Goal: Navigation & Orientation: Find specific page/section

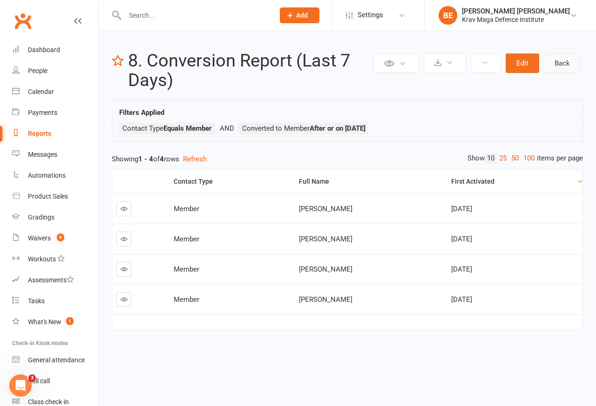
click at [559, 65] on link "Back" at bounding box center [562, 64] width 37 height 20
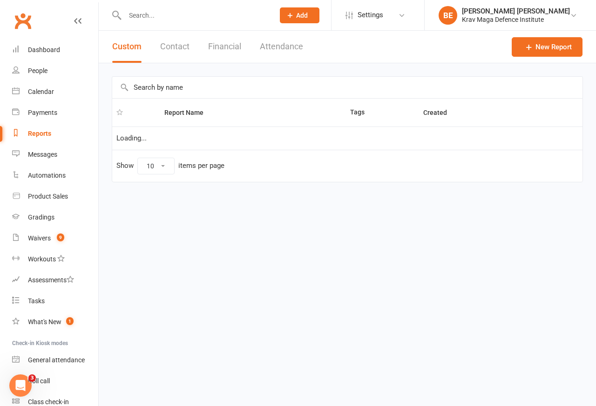
select select "100"
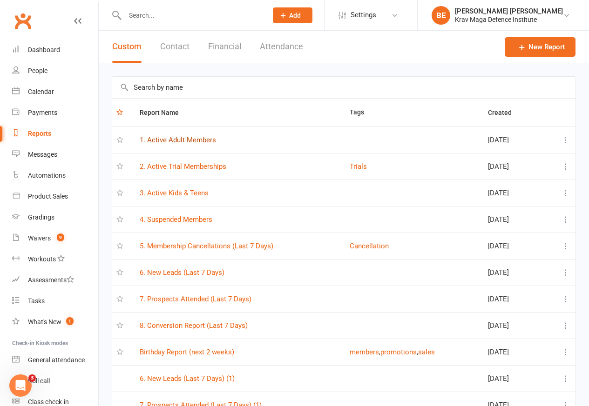
click at [175, 141] on link "1. Active Adult Members" at bounding box center [178, 140] width 76 height 8
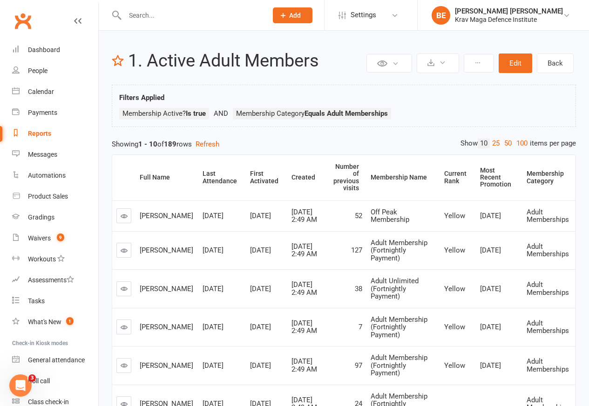
click at [121, 145] on div "Showing 1 - 10 of 189 rows Refresh" at bounding box center [344, 144] width 464 height 11
click at [118, 145] on div "Showing 1 - 10 of 189 rows Refresh" at bounding box center [344, 144] width 464 height 11
click at [553, 62] on link "Back" at bounding box center [555, 64] width 37 height 20
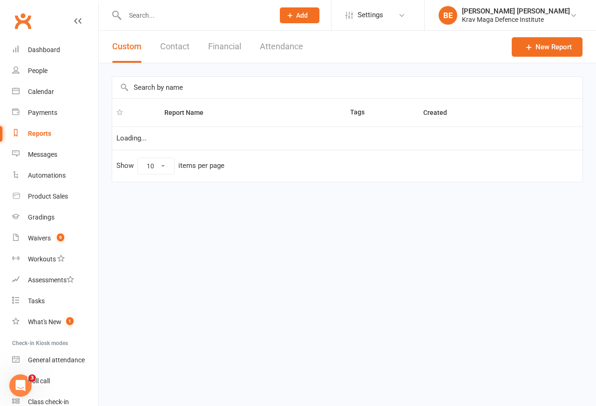
select select "100"
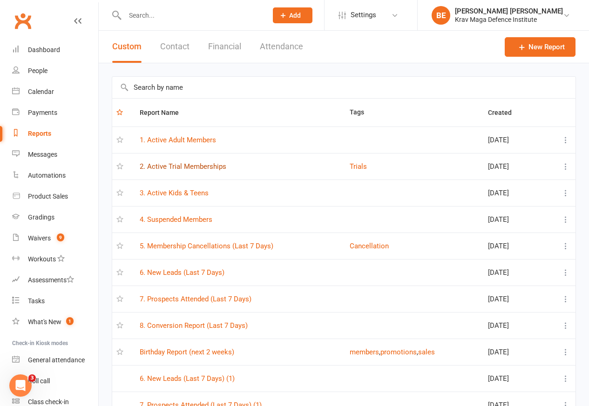
click at [160, 167] on link "2. Active Trial Memberships" at bounding box center [183, 166] width 87 height 8
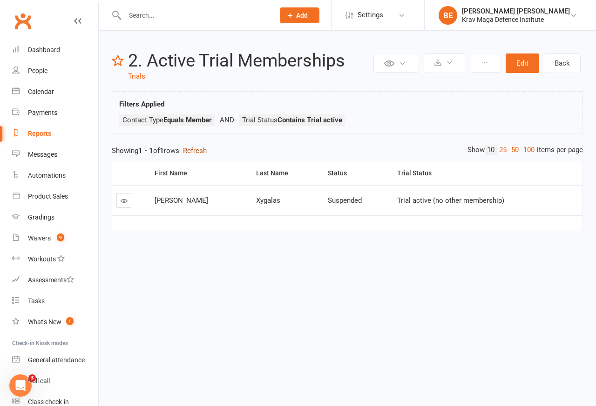
click at [194, 149] on button "Refresh" at bounding box center [195, 150] width 24 height 11
click at [558, 62] on link "Back" at bounding box center [562, 64] width 37 height 20
select select "100"
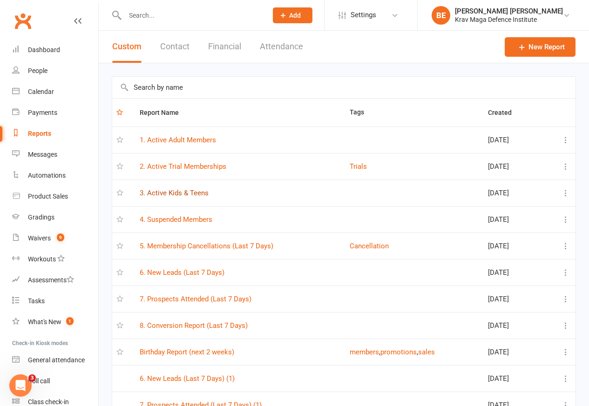
click at [161, 194] on link "3. Active Kids & Teens" at bounding box center [174, 193] width 69 height 8
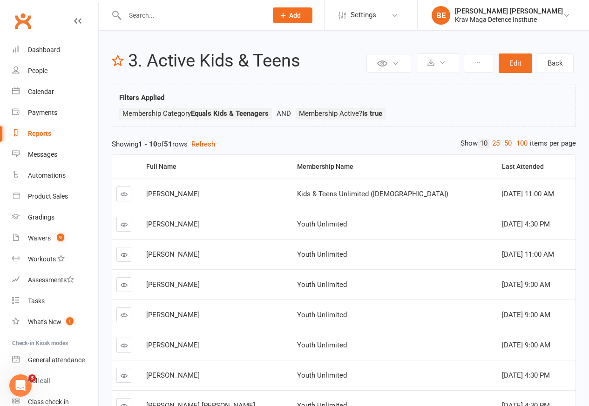
click at [98, 145] on nav "Clubworx Dashboard People Calendar Payments Reports Messages Automations Produc…" at bounding box center [49, 205] width 99 height 406
click at [553, 62] on link "Back" at bounding box center [555, 64] width 37 height 20
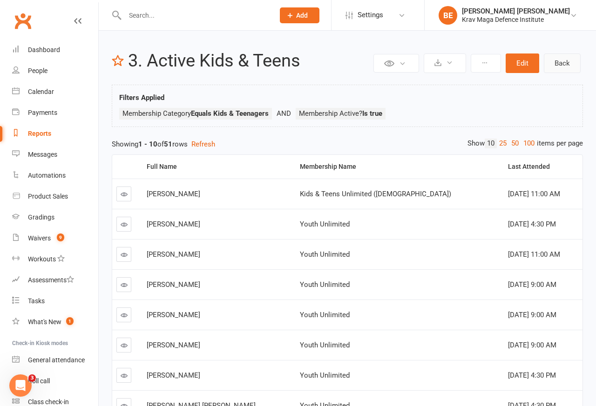
select select "100"
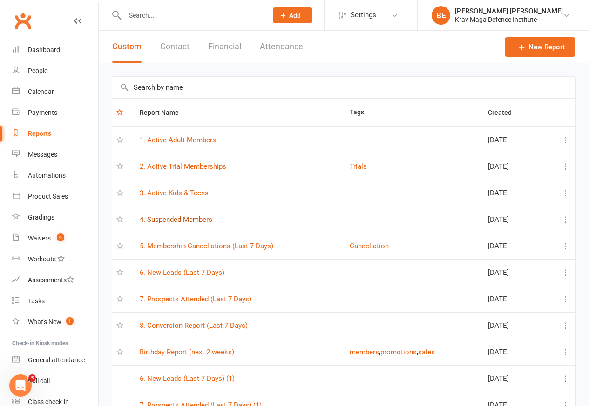
click at [157, 220] on link "4. Suspended Members" at bounding box center [176, 219] width 73 height 8
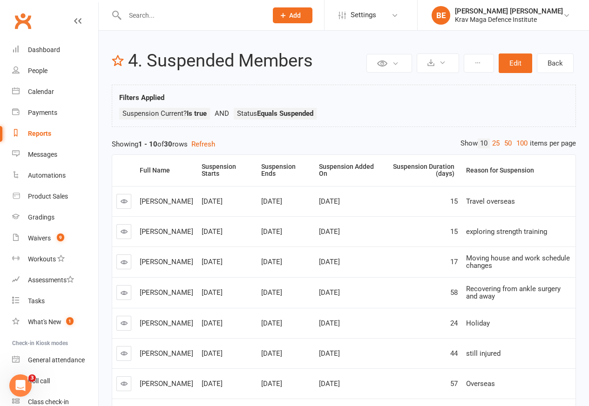
click at [102, 145] on div "Private Report Only visible by me Public Report Visible to everyone Export to C…" at bounding box center [344, 290] width 490 height 519
click at [554, 62] on link "Back" at bounding box center [555, 64] width 37 height 20
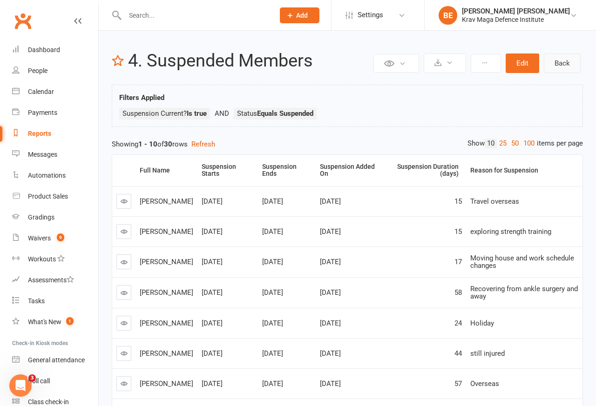
select select "100"
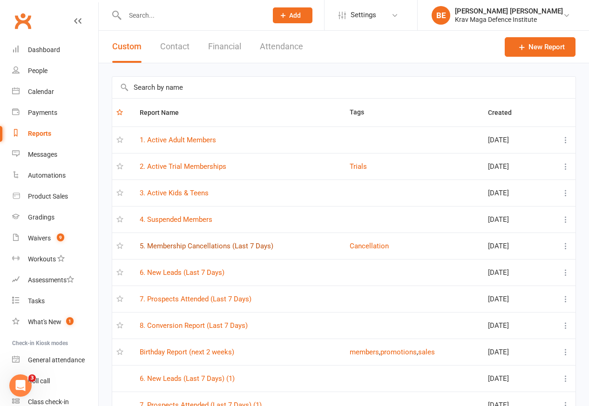
click at [194, 247] on link "5. Membership Cancellations (Last 7 Days)" at bounding box center [207, 246] width 134 height 8
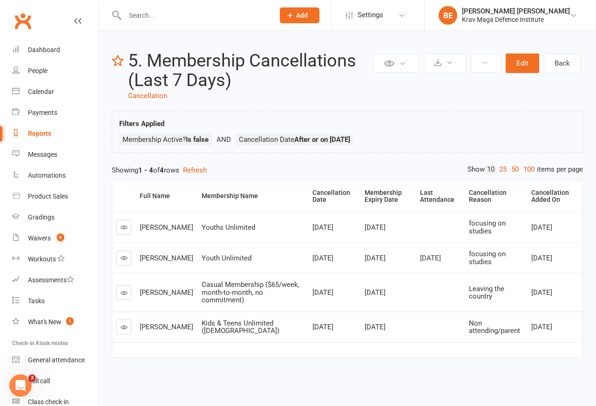
click at [99, 169] on div "Private Report Only visible by me Public Report Visible to everyone Export to C…" at bounding box center [347, 210] width 497 height 358
click at [553, 62] on link "Back" at bounding box center [562, 64] width 37 height 20
select select "100"
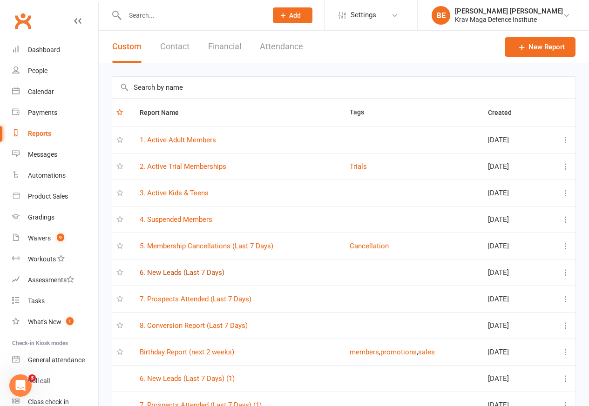
click at [163, 274] on link "6. New Leads (Last 7 Days)" at bounding box center [182, 273] width 85 height 8
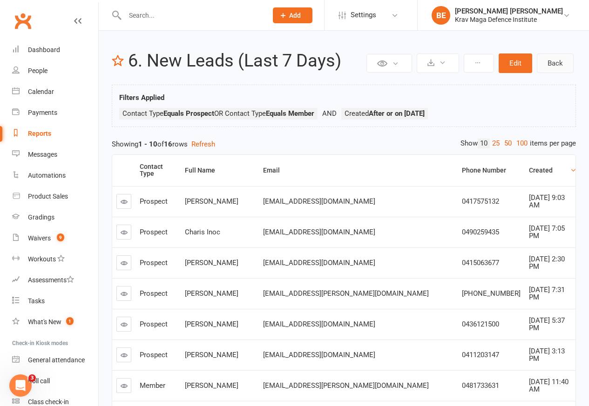
click at [554, 62] on link "Back" at bounding box center [555, 64] width 37 height 20
select select "100"
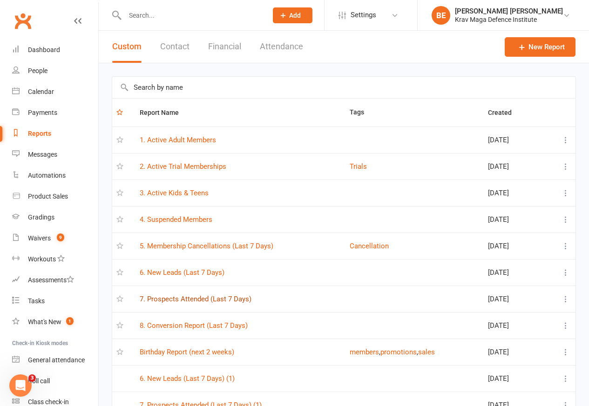
click at [175, 300] on link "7. Prospects Attended (Last 7 Days)" at bounding box center [196, 299] width 112 height 8
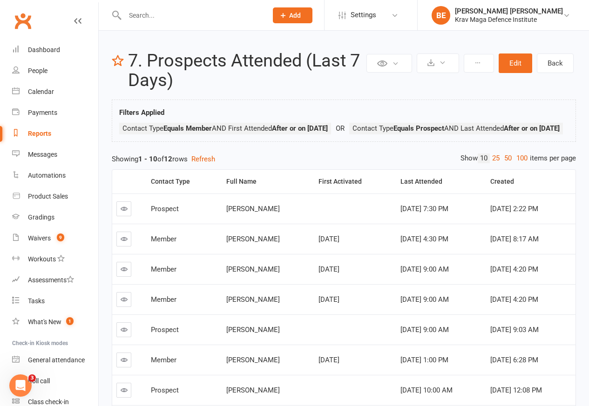
click at [101, 175] on div "Private Report Only visible by me Public Report Visible to everyone Export to C…" at bounding box center [344, 294] width 490 height 526
click at [553, 62] on link "Back" at bounding box center [555, 64] width 37 height 20
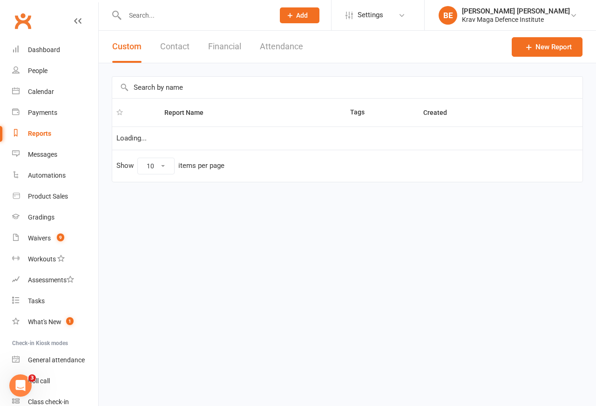
select select "100"
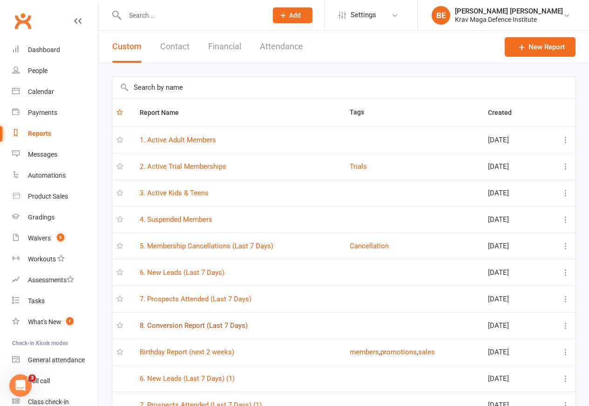
click at [178, 326] on link "8. Conversion Report (Last 7 Days)" at bounding box center [194, 326] width 108 height 8
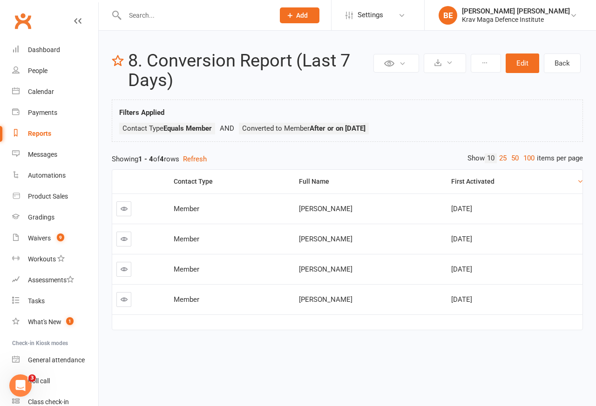
click at [98, 160] on nav "Clubworx Dashboard People Calendar Payments Reports Messages Automations Produc…" at bounding box center [49, 205] width 99 height 406
click at [45, 113] on div "Payments" at bounding box center [42, 112] width 29 height 7
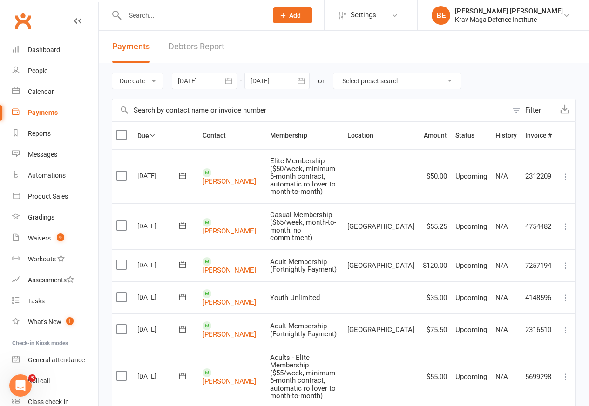
click at [192, 47] on link "Debtors Report" at bounding box center [196, 47] width 56 height 32
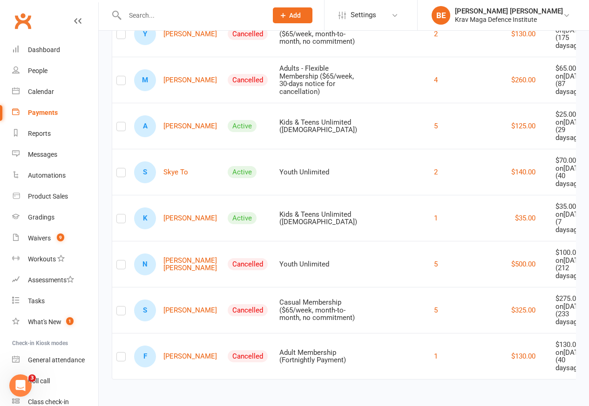
scroll to position [1173, 0]
click at [29, 135] on div "Reports" at bounding box center [39, 133] width 23 height 7
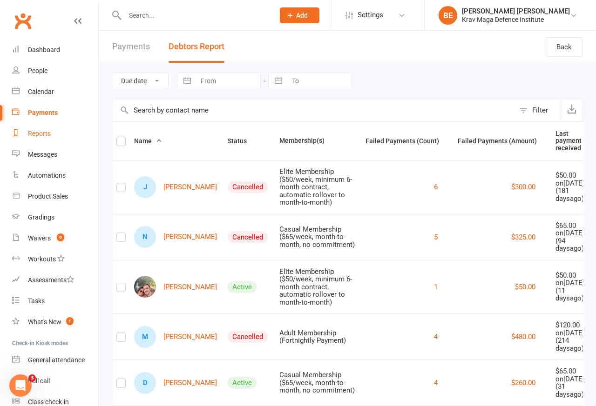
select select "100"
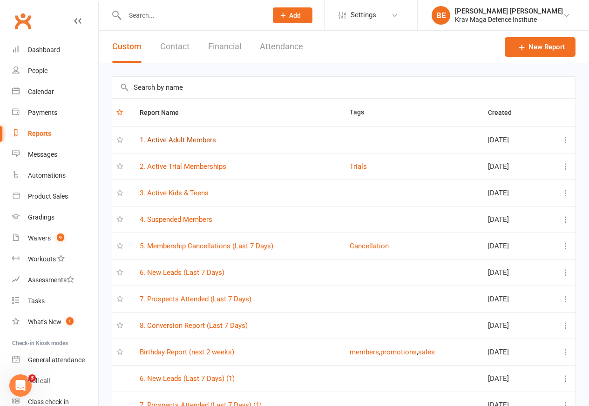
click at [168, 141] on link "1. Active Adult Members" at bounding box center [178, 140] width 76 height 8
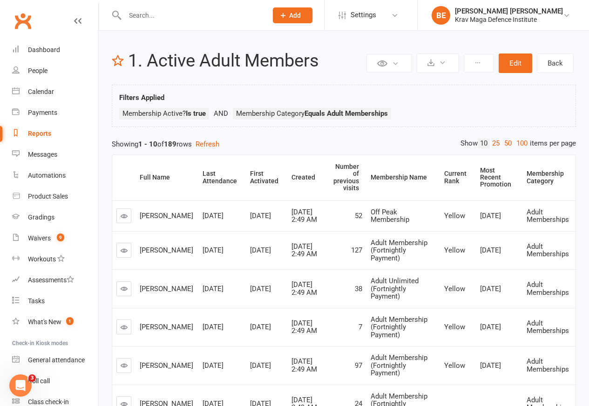
click at [121, 144] on div "Showing 1 - 10 of 189 rows Refresh" at bounding box center [344, 144] width 464 height 11
click at [553, 62] on link "Back" at bounding box center [555, 64] width 37 height 20
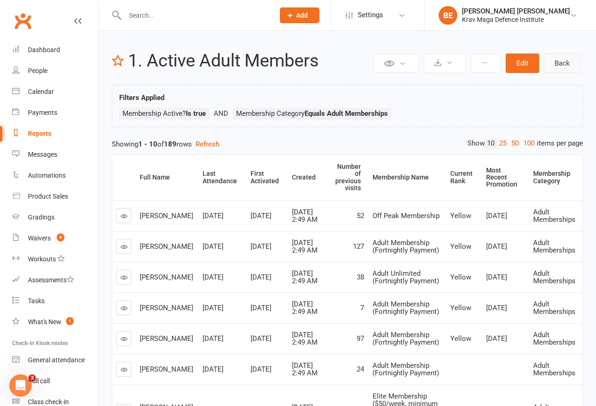
select select "100"
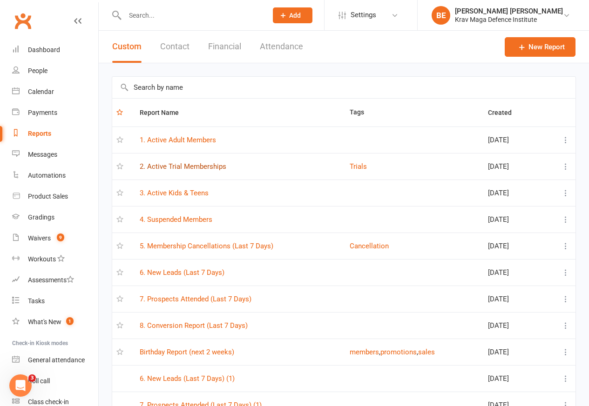
click at [161, 168] on link "2. Active Trial Memberships" at bounding box center [183, 166] width 87 height 8
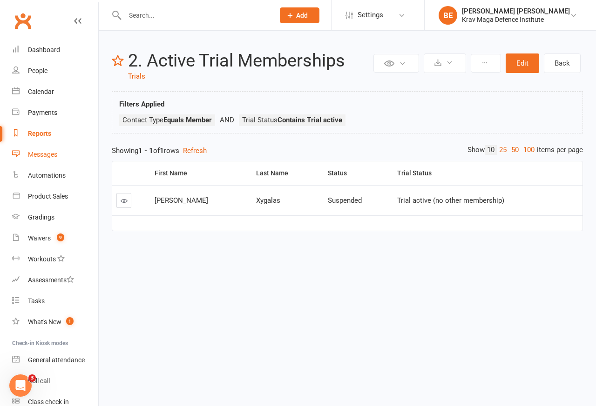
click at [88, 151] on link "Messages" at bounding box center [55, 154] width 86 height 21
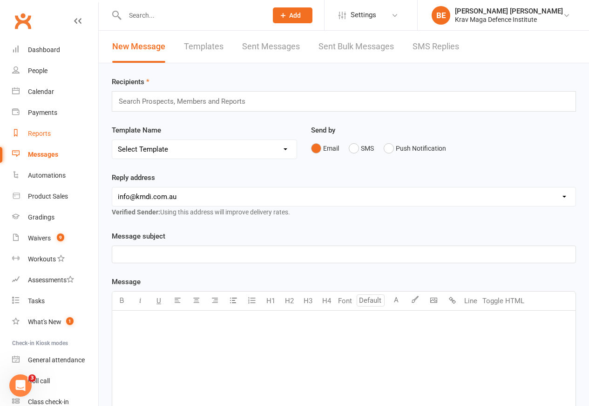
click at [29, 133] on div "Reports" at bounding box center [39, 133] width 23 height 7
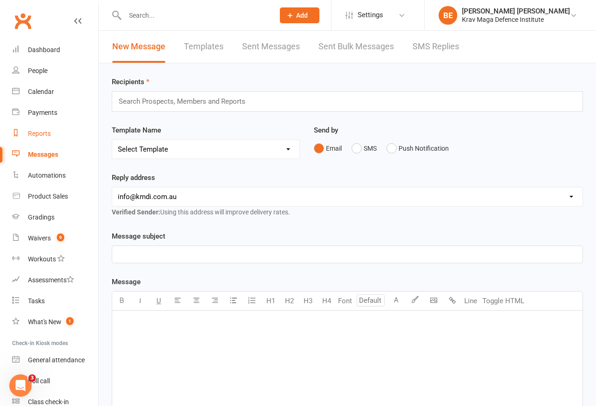
select select "100"
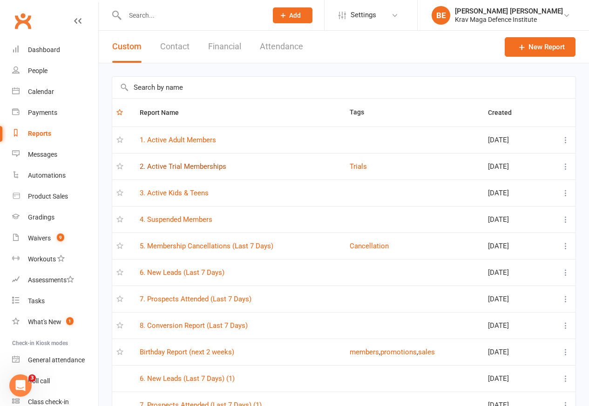
click at [149, 167] on link "2. Active Trial Memberships" at bounding box center [183, 166] width 87 height 8
click at [0, 0] on div "Loading" at bounding box center [0, 0] width 0 height 0
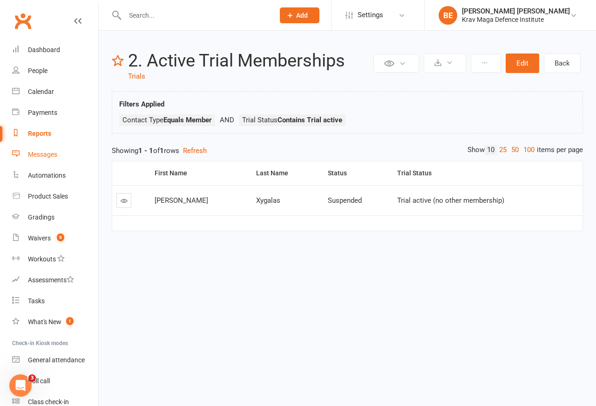
click at [87, 151] on link "Messages" at bounding box center [55, 154] width 86 height 21
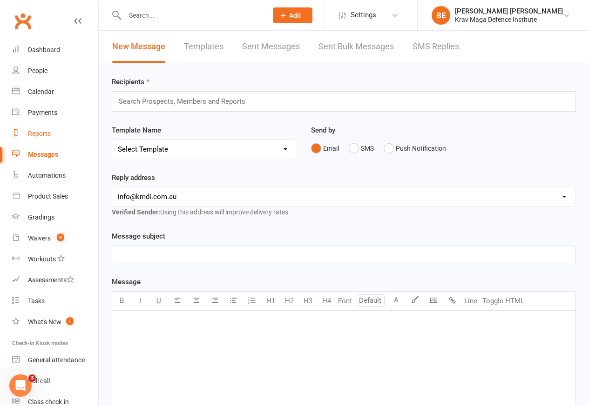
click at [28, 133] on div "Reports" at bounding box center [39, 133] width 23 height 7
select select "100"
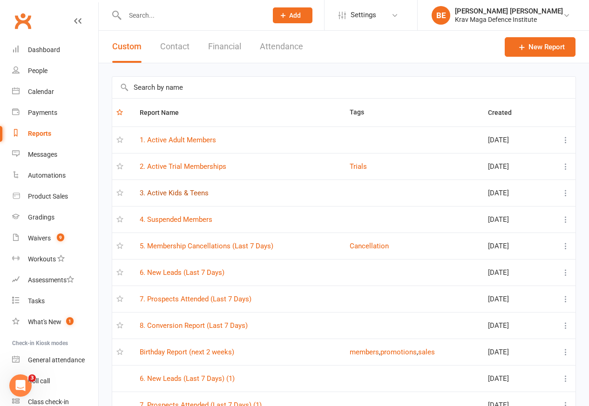
click at [159, 195] on link "3. Active Kids & Teens" at bounding box center [174, 193] width 69 height 8
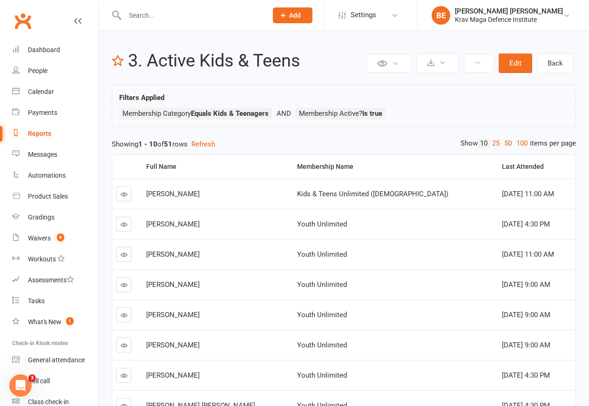
click at [194, 144] on div "Showing 1 - 10 of 51 rows Refresh" at bounding box center [344, 144] width 464 height 11
click at [552, 62] on link "Back" at bounding box center [555, 64] width 37 height 20
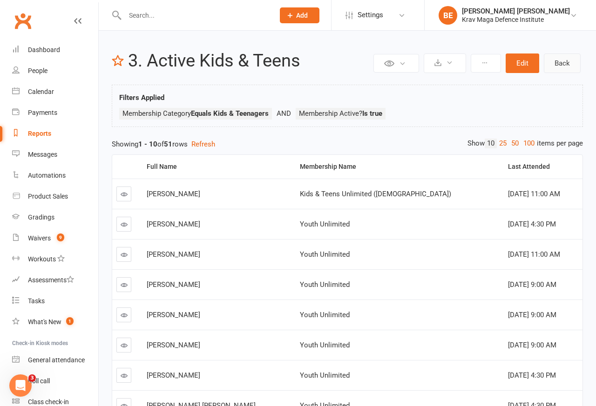
select select "100"
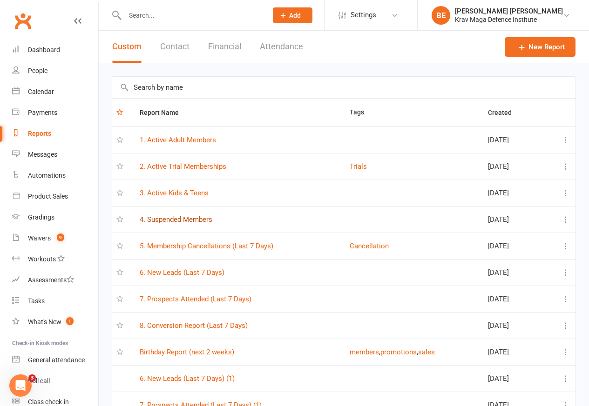
click at [168, 219] on link "4. Suspended Members" at bounding box center [176, 219] width 73 height 8
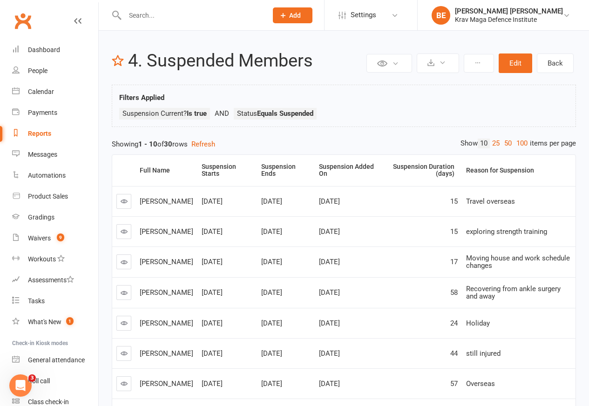
click at [99, 144] on div "Private Report Only visible by me Public Report Visible to everyone Export to C…" at bounding box center [344, 290] width 490 height 519
click at [552, 63] on link "Back" at bounding box center [555, 64] width 37 height 20
select select "100"
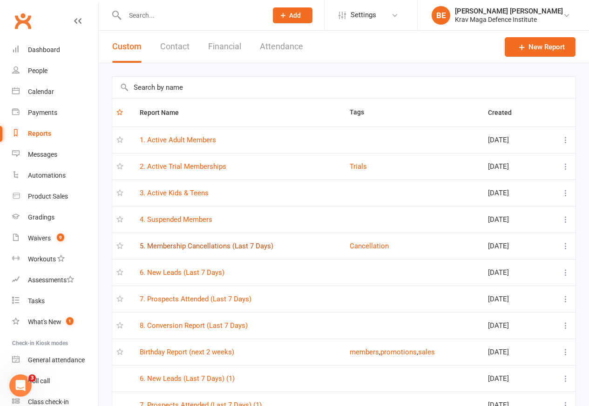
click at [210, 247] on link "5. Membership Cancellations (Last 7 Days)" at bounding box center [207, 246] width 134 height 8
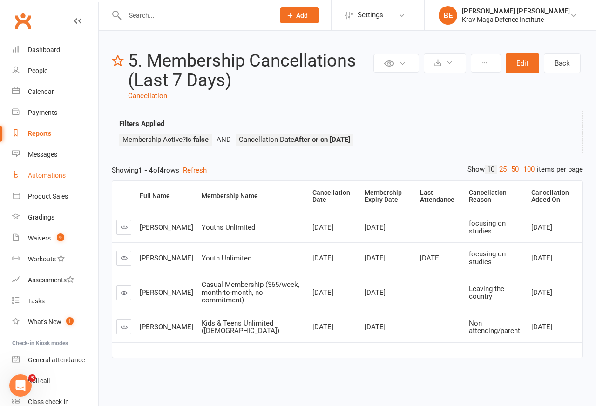
click at [91, 170] on link "Automations" at bounding box center [55, 175] width 86 height 21
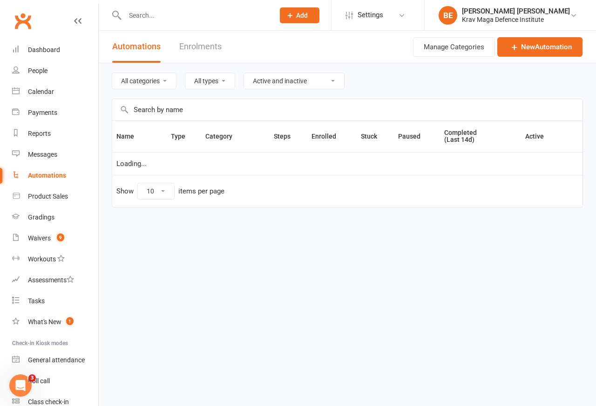
select select "100"
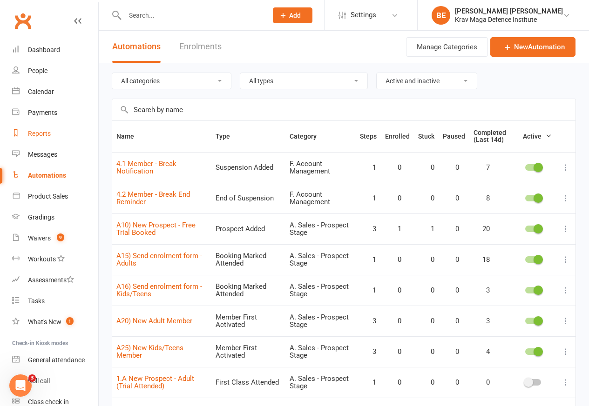
click at [28, 133] on div "Reports" at bounding box center [39, 133] width 23 height 7
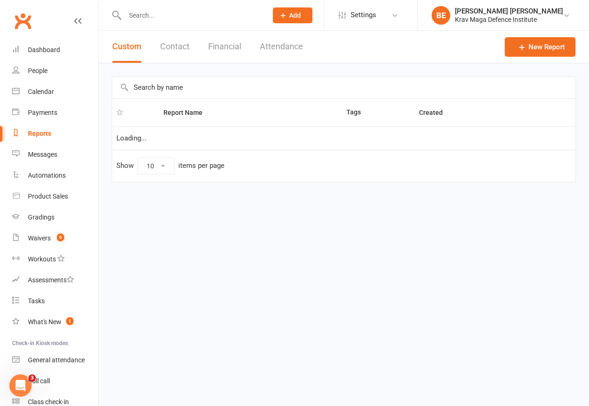
select select "100"
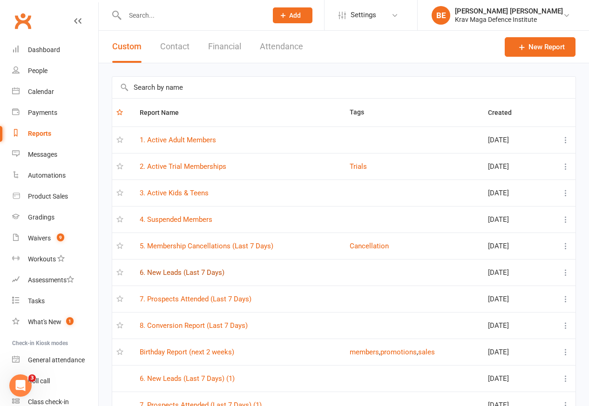
click at [187, 275] on link "6. New Leads (Last 7 Days)" at bounding box center [182, 273] width 85 height 8
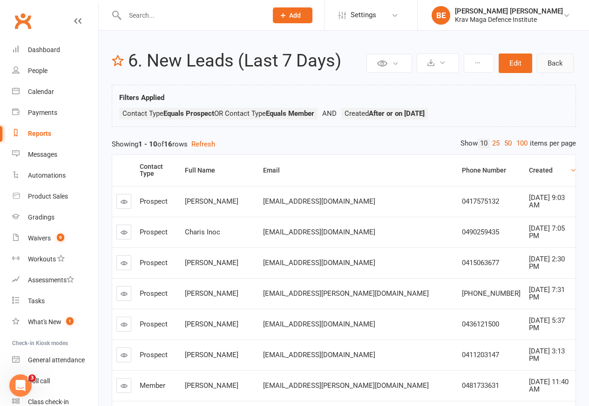
click at [550, 63] on link "Back" at bounding box center [555, 64] width 37 height 20
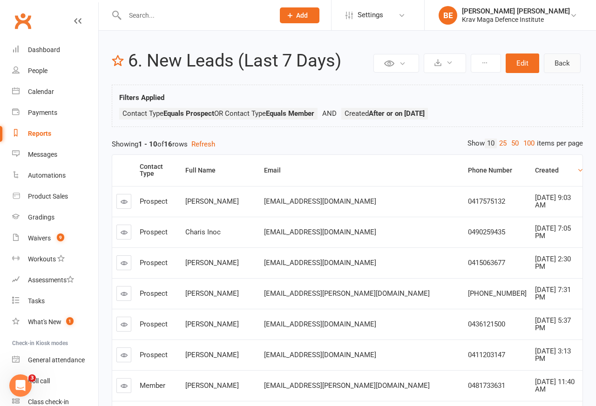
select select "100"
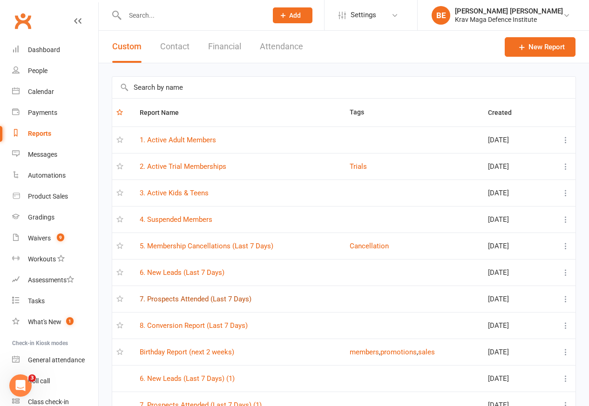
click at [192, 300] on link "7. Prospects Attended (Last 7 Days)" at bounding box center [196, 299] width 112 height 8
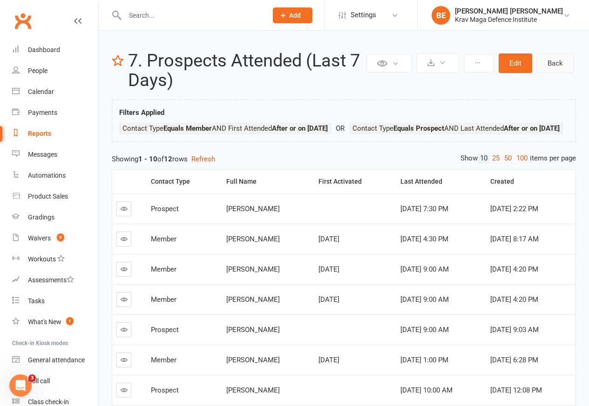
click at [550, 63] on link "Back" at bounding box center [555, 64] width 37 height 20
select select "100"
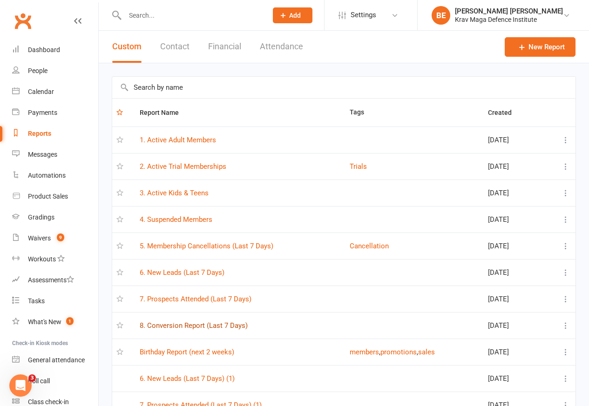
click at [188, 328] on link "8. Conversion Report (Last 7 Days)" at bounding box center [194, 326] width 108 height 8
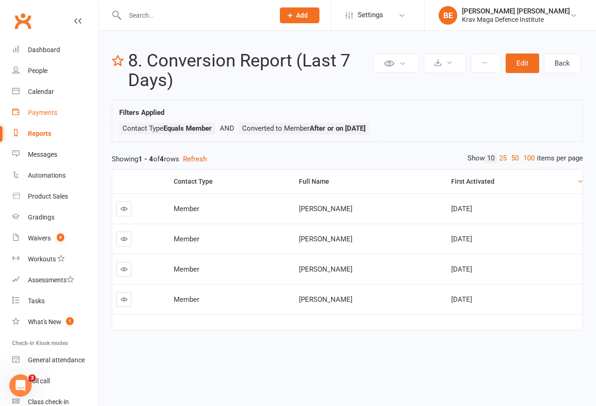
click at [29, 112] on div "Payments" at bounding box center [42, 112] width 29 height 7
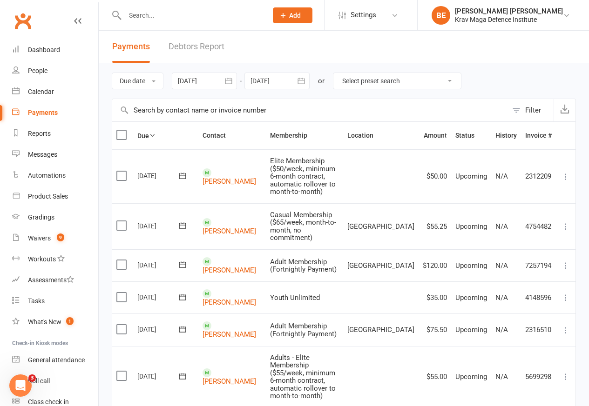
click at [194, 46] on link "Debtors Report" at bounding box center [196, 47] width 56 height 32
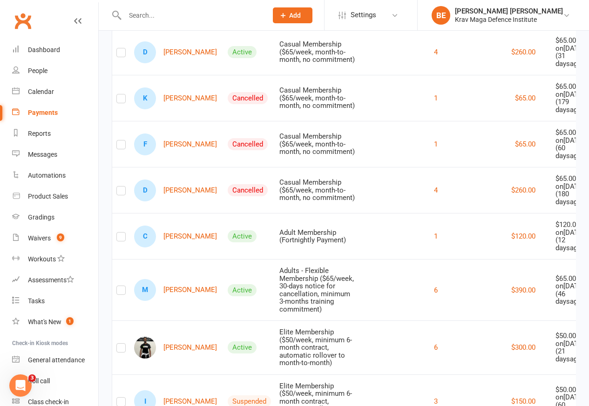
scroll to position [335, 0]
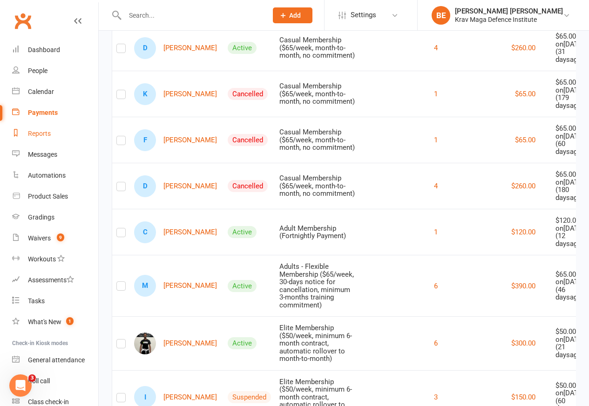
click at [29, 126] on link "Reports" at bounding box center [55, 133] width 86 height 21
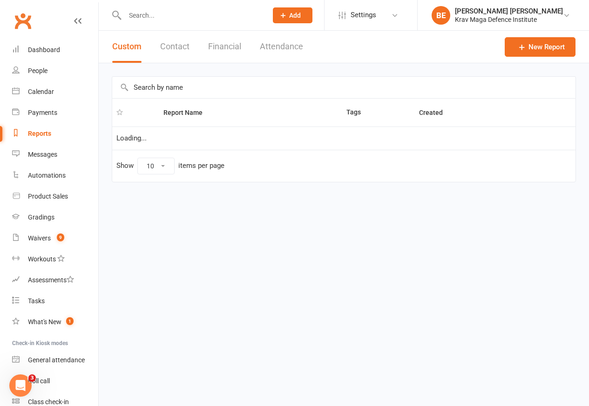
select select "100"
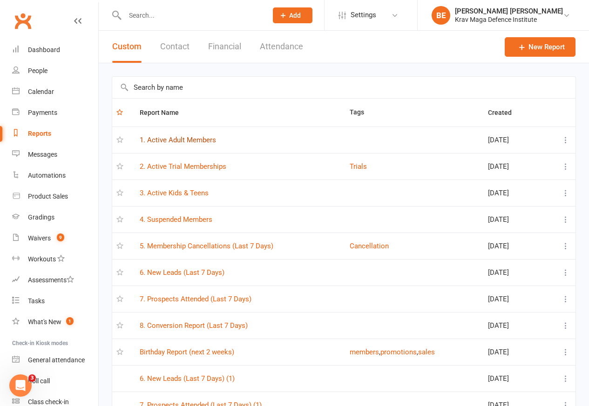
click at [188, 141] on link "1. Active Adult Members" at bounding box center [178, 140] width 76 height 8
click at [0, 0] on div "Loading" at bounding box center [0, 0] width 0 height 0
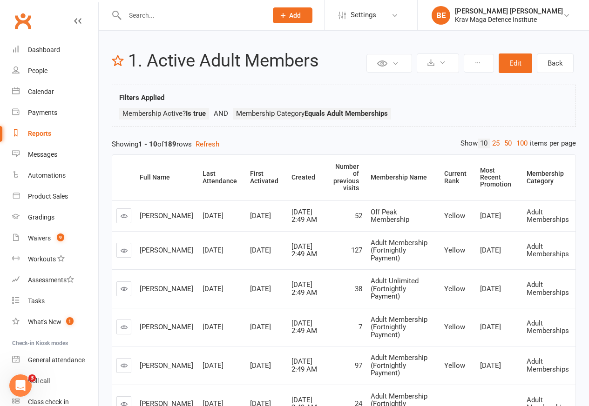
click at [120, 145] on div "Showing 1 - 10 of 189 rows Refresh" at bounding box center [344, 144] width 464 height 11
click at [557, 63] on link "Back" at bounding box center [555, 64] width 37 height 20
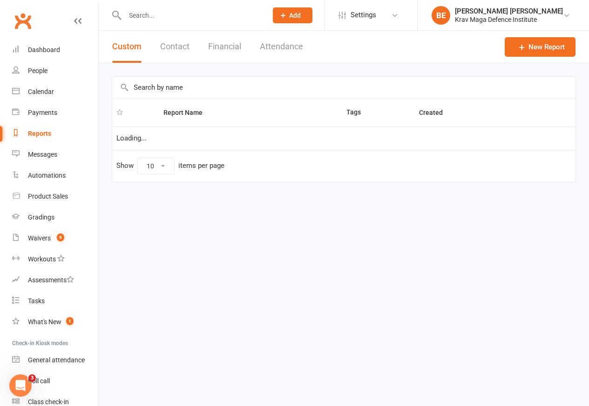
select select "100"
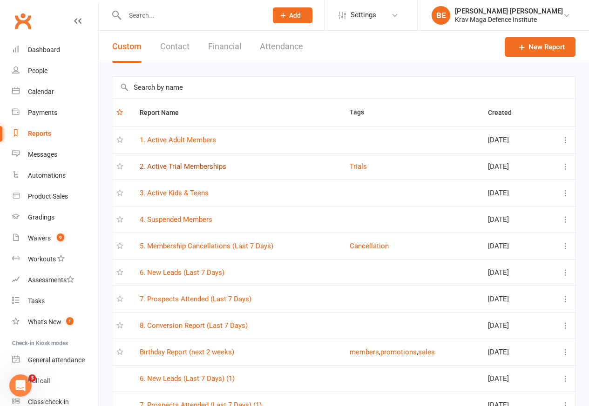
click at [179, 167] on link "2. Active Trial Memberships" at bounding box center [183, 166] width 87 height 8
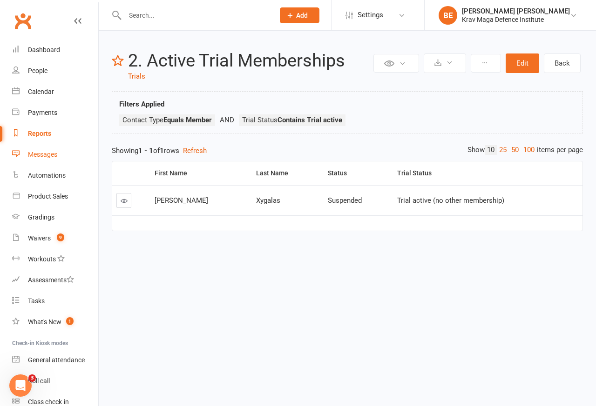
click at [84, 151] on link "Messages" at bounding box center [55, 154] width 86 height 21
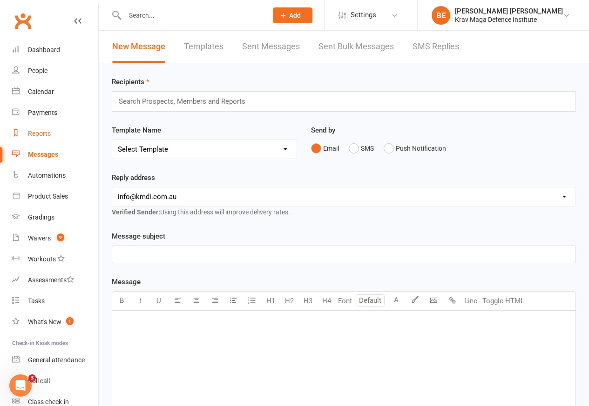
click at [28, 137] on div "Reports" at bounding box center [39, 133] width 23 height 7
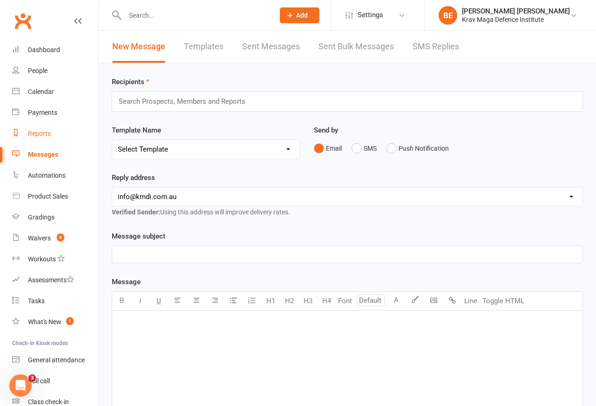
select select "100"
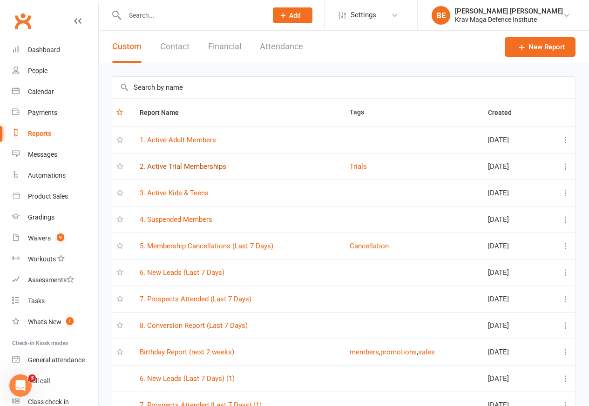
click at [179, 167] on link "2. Active Trial Memberships" at bounding box center [183, 166] width 87 height 8
click at [0, 0] on div "Loading" at bounding box center [0, 0] width 0 height 0
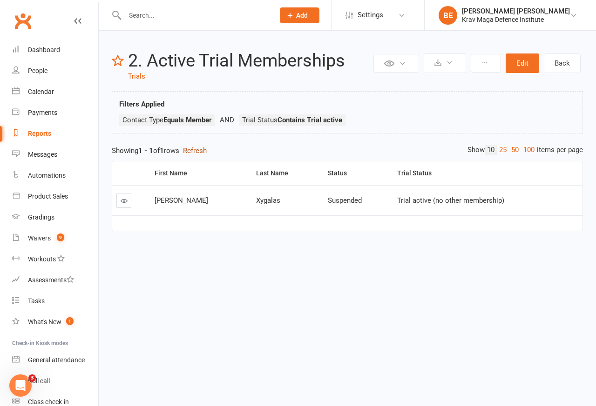
click at [199, 149] on button "Refresh" at bounding box center [195, 150] width 24 height 11
click at [559, 62] on link "Back" at bounding box center [562, 64] width 37 height 20
select select "100"
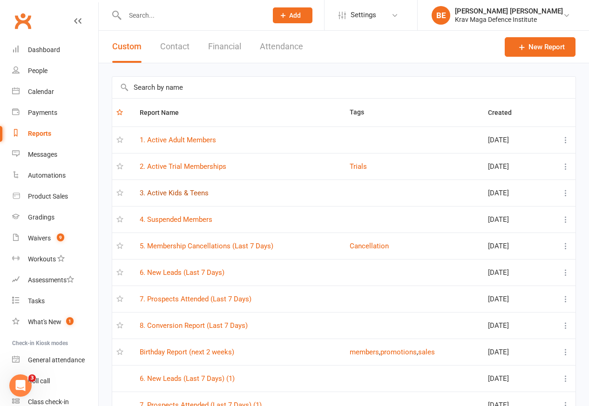
click at [187, 195] on link "3. Active Kids & Teens" at bounding box center [174, 193] width 69 height 8
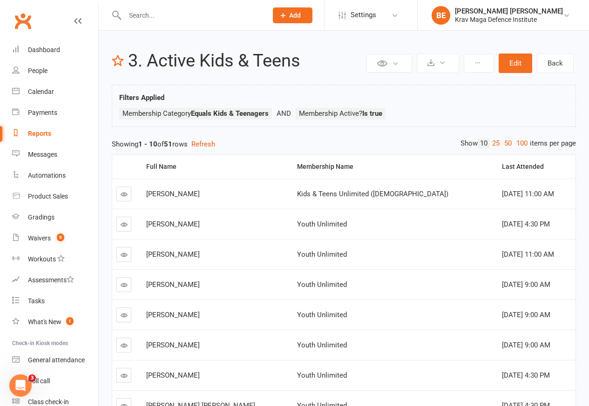
click at [195, 144] on div "Showing 1 - 10 of 51 rows Refresh" at bounding box center [344, 144] width 464 height 11
click at [559, 63] on link "Back" at bounding box center [555, 64] width 37 height 20
select select "100"
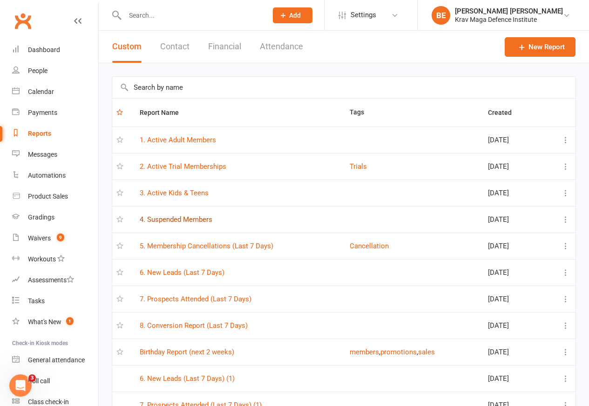
click at [194, 220] on link "4. Suspended Members" at bounding box center [176, 219] width 73 height 8
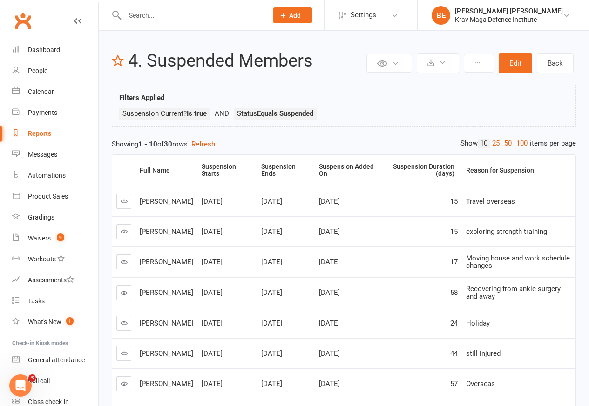
click at [196, 145] on div "Showing 1 - 10 of 30 rows Refresh" at bounding box center [344, 144] width 464 height 11
click at [556, 63] on link "Back" at bounding box center [555, 64] width 37 height 20
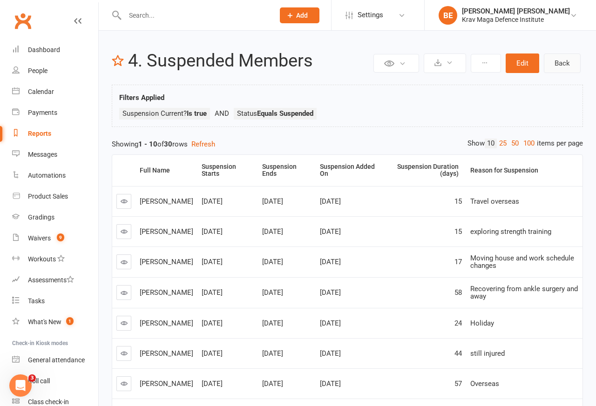
select select "100"
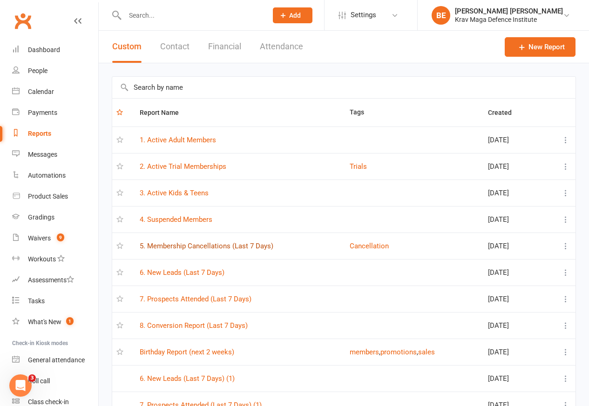
click at [209, 247] on link "5. Membership Cancellations (Last 7 Days)" at bounding box center [207, 246] width 134 height 8
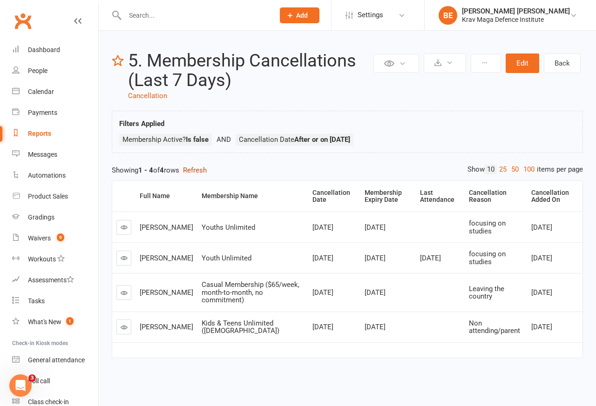
click at [195, 169] on button "Refresh" at bounding box center [195, 170] width 24 height 11
click at [559, 63] on link "Back" at bounding box center [562, 64] width 37 height 20
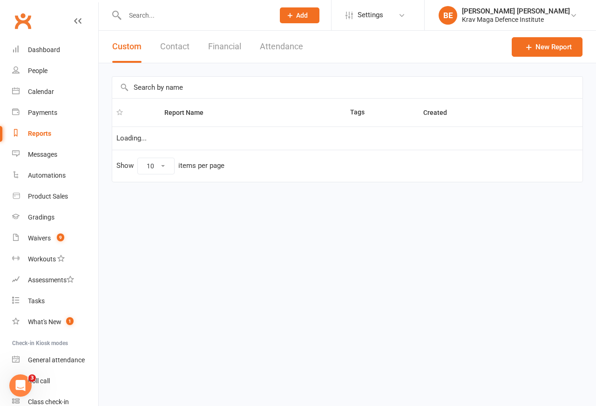
select select "100"
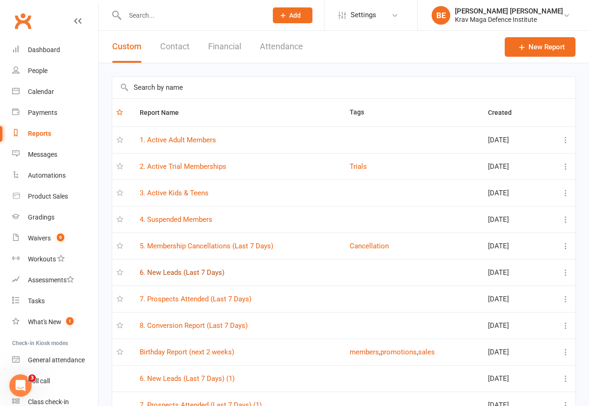
click at [177, 275] on link "6. New Leads (Last 7 Days)" at bounding box center [182, 273] width 85 height 8
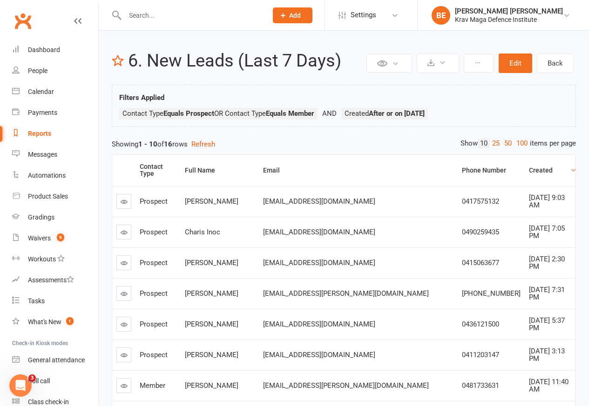
click at [195, 144] on div "Showing 1 - 10 of 16 rows Refresh" at bounding box center [344, 144] width 464 height 11
click at [557, 63] on link "Back" at bounding box center [555, 64] width 37 height 20
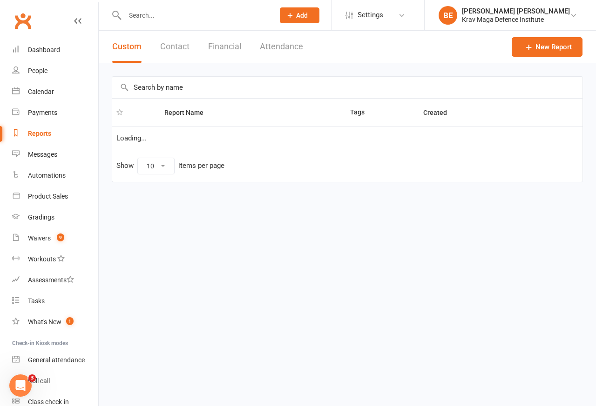
select select "100"
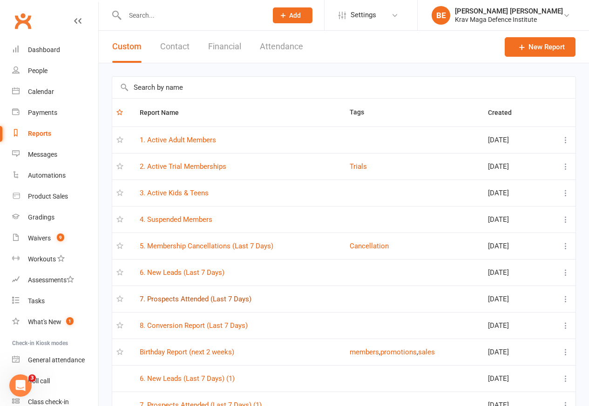
click at [205, 302] on link "7. Prospects Attended (Last 7 Days)" at bounding box center [196, 299] width 112 height 8
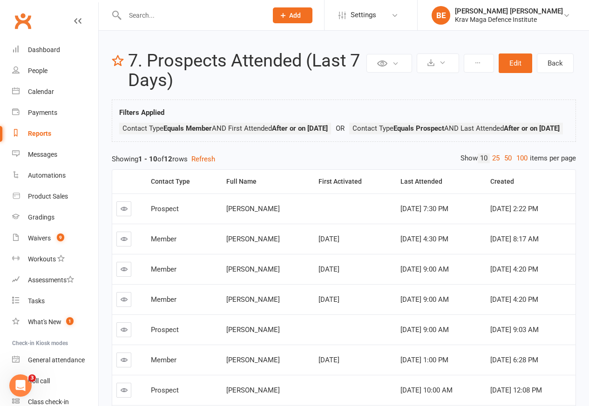
click at [195, 165] on div "Showing 1 - 10 of 12 rows Refresh" at bounding box center [344, 159] width 464 height 11
click at [558, 63] on link "Back" at bounding box center [555, 64] width 37 height 20
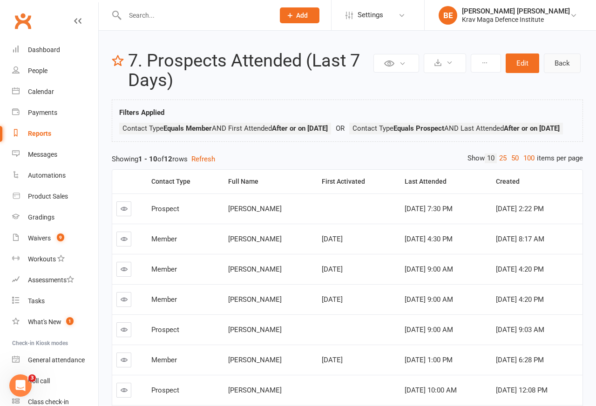
select select "100"
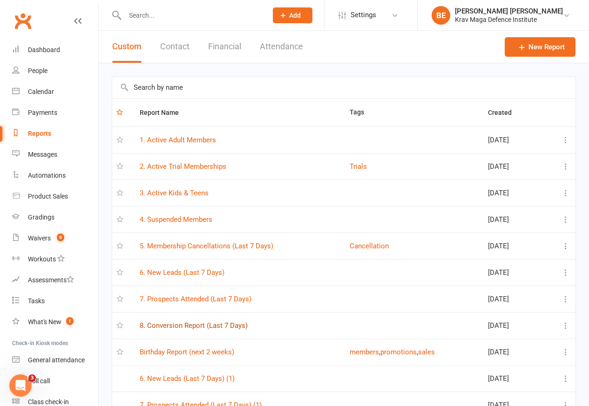
click at [196, 327] on link "8. Conversion Report (Last 7 Days)" at bounding box center [194, 326] width 108 height 8
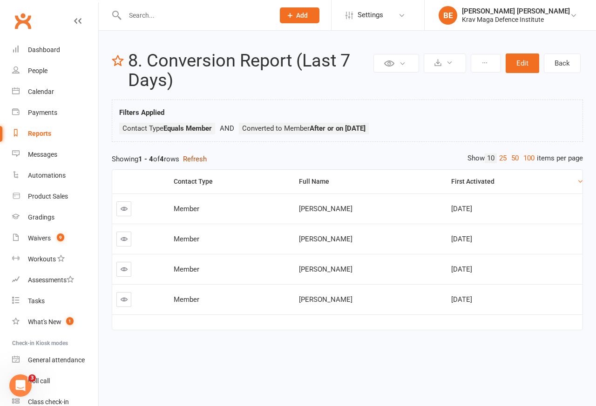
click at [193, 160] on button "Refresh" at bounding box center [195, 159] width 24 height 11
click at [42, 112] on div "Payments" at bounding box center [42, 112] width 29 height 7
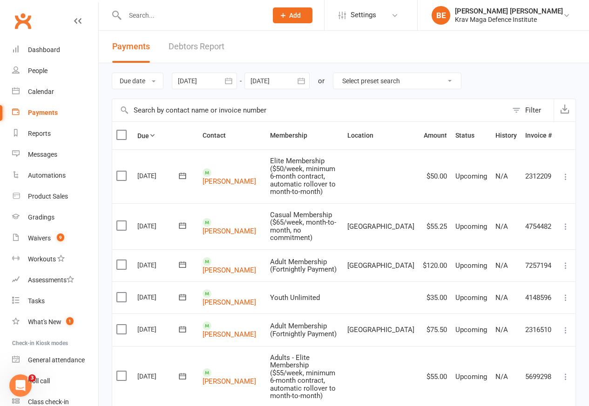
click at [192, 45] on link "Debtors Report" at bounding box center [196, 47] width 56 height 32
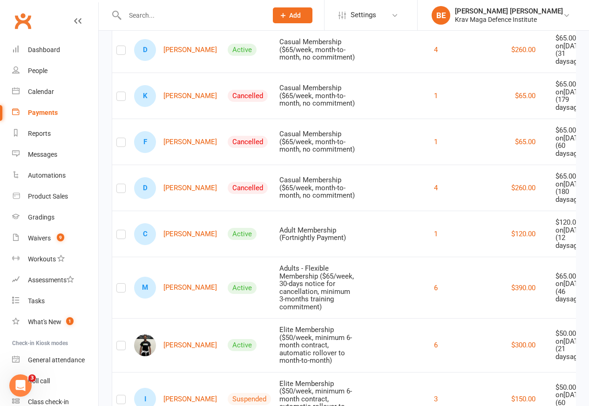
scroll to position [335, 0]
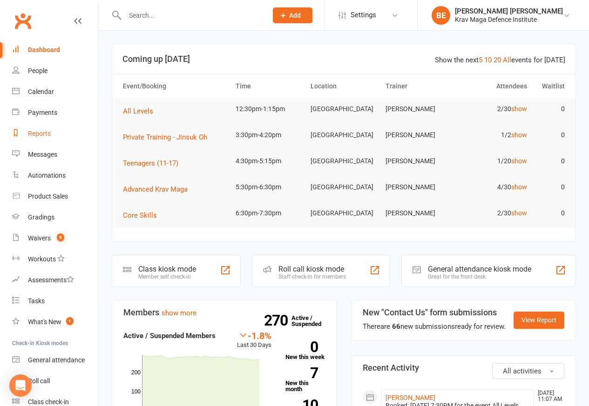
click at [25, 135] on link "Reports" at bounding box center [55, 133] width 86 height 21
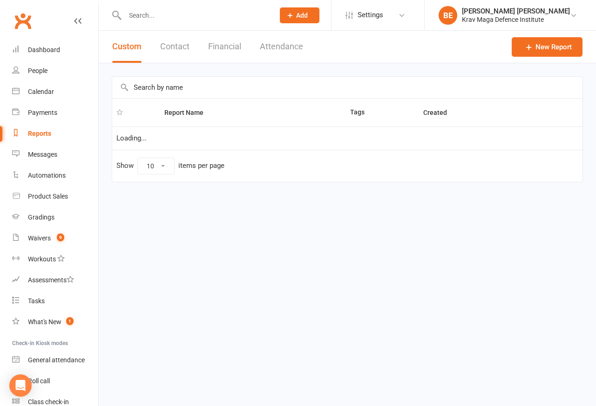
select select "100"
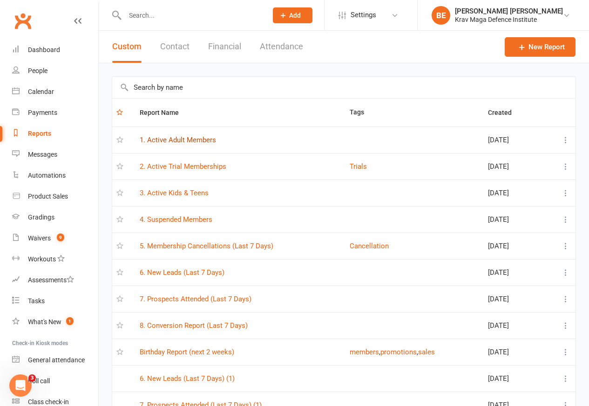
click at [178, 141] on link "1. Active Adult Members" at bounding box center [178, 140] width 76 height 8
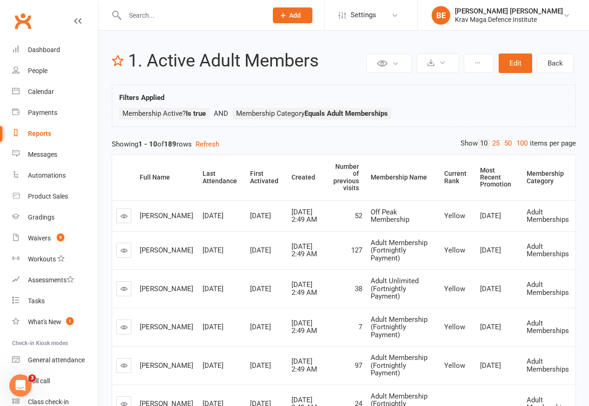
click at [120, 145] on div "Showing 1 - 10 of 189 rows Refresh" at bounding box center [344, 144] width 464 height 11
click at [550, 63] on link "Back" at bounding box center [555, 64] width 37 height 20
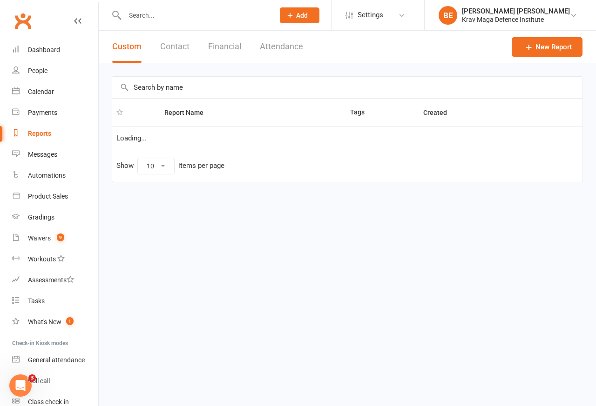
select select "100"
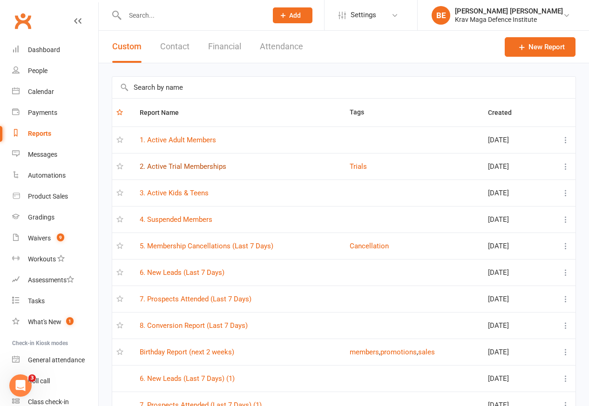
click at [176, 168] on link "2. Active Trial Memberships" at bounding box center [183, 166] width 87 height 8
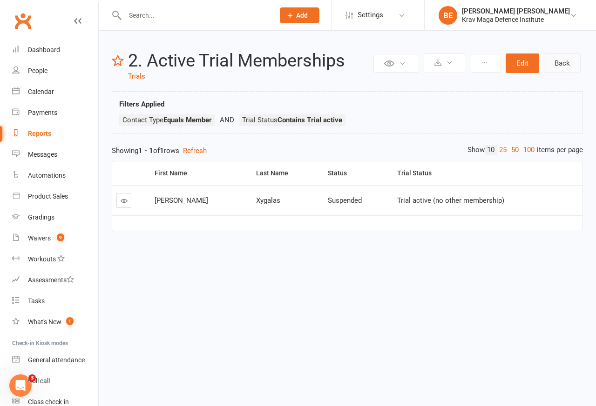
click at [561, 63] on link "Back" at bounding box center [562, 64] width 37 height 20
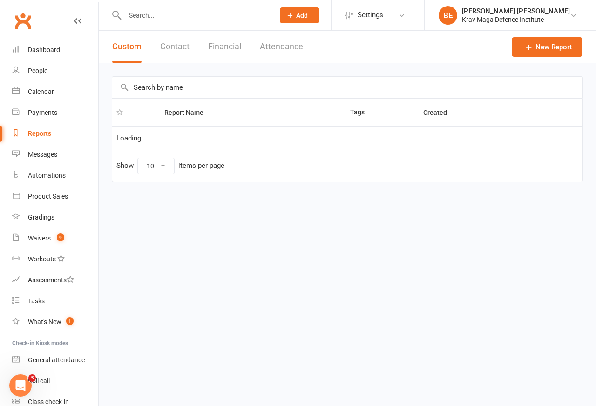
select select "100"
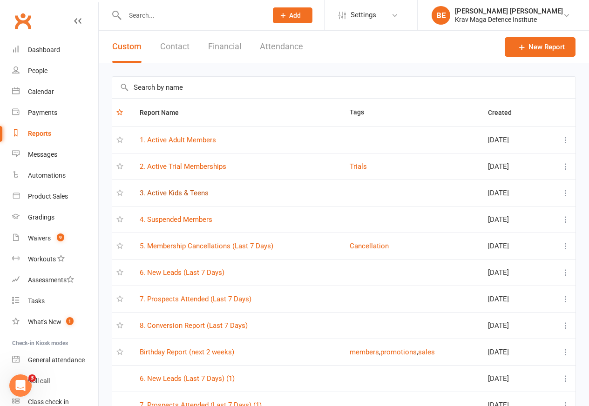
click at [170, 194] on link "3. Active Kids & Teens" at bounding box center [174, 193] width 69 height 8
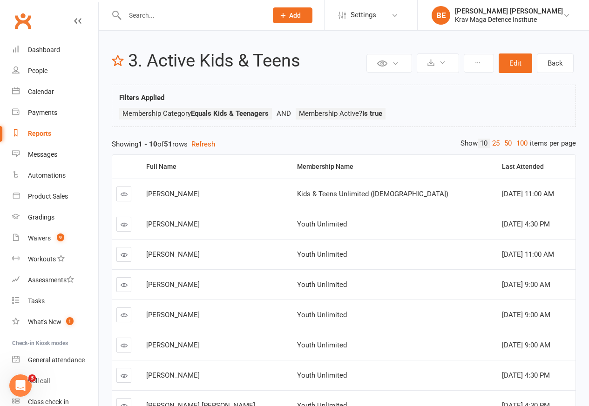
click at [195, 144] on div "Showing 1 - 10 of 51 rows Refresh" at bounding box center [344, 144] width 464 height 11
click at [550, 63] on link "Back" at bounding box center [555, 64] width 37 height 20
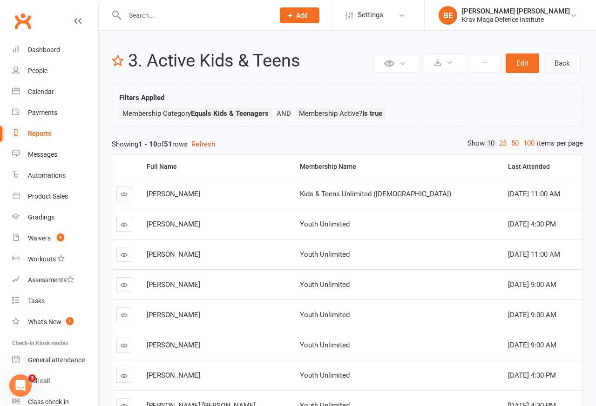
select select "100"
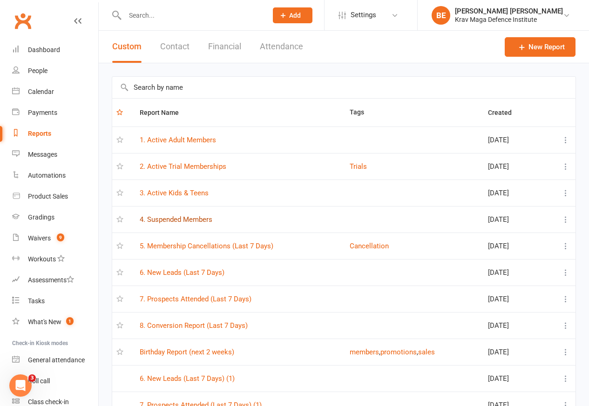
click at [184, 220] on link "4. Suspended Members" at bounding box center [176, 219] width 73 height 8
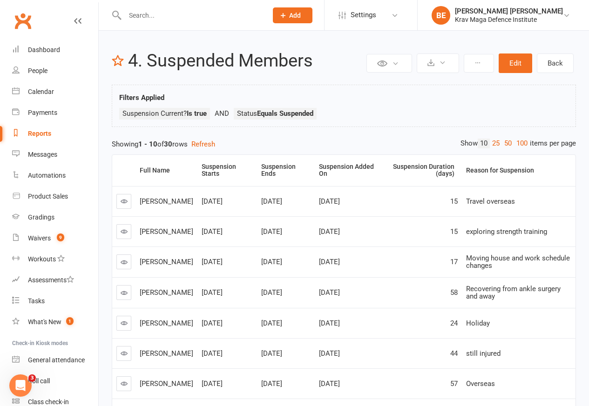
click at [99, 146] on div "Private Report Only visible by me Public Report Visible to everyone Export to C…" at bounding box center [344, 290] width 490 height 519
click at [551, 63] on link "Back" at bounding box center [555, 64] width 37 height 20
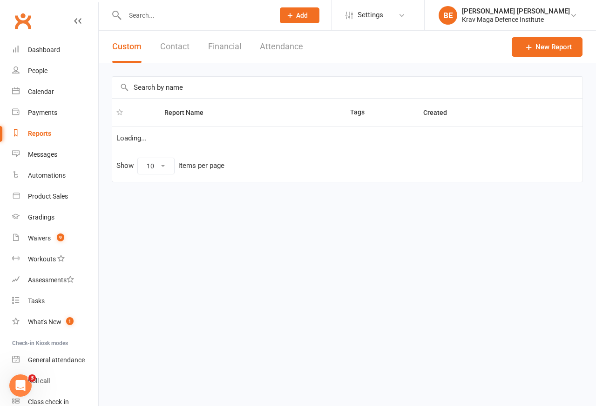
select select "100"
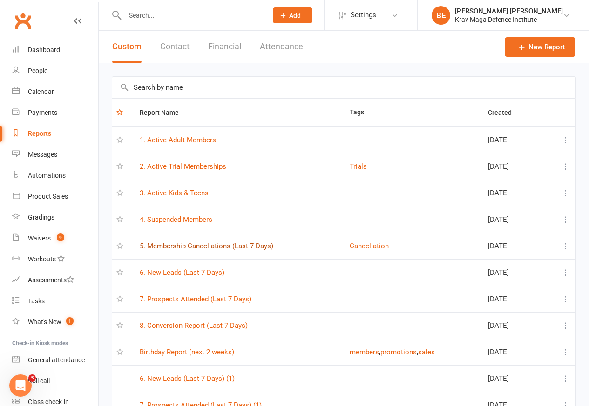
click at [217, 247] on link "5. Membership Cancellations (Last 7 Days)" at bounding box center [207, 246] width 134 height 8
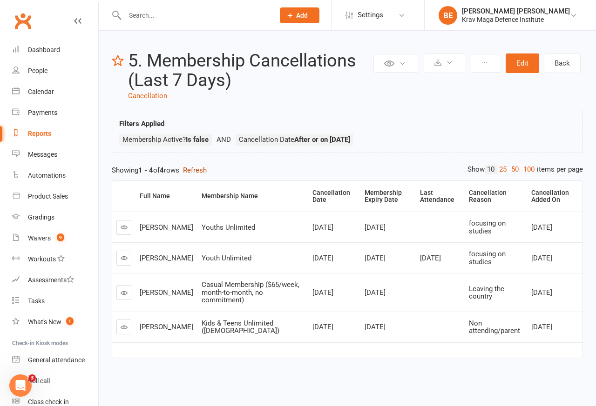
click at [193, 169] on button "Refresh" at bounding box center [195, 170] width 24 height 11
click at [550, 63] on link "Back" at bounding box center [562, 64] width 37 height 20
select select "100"
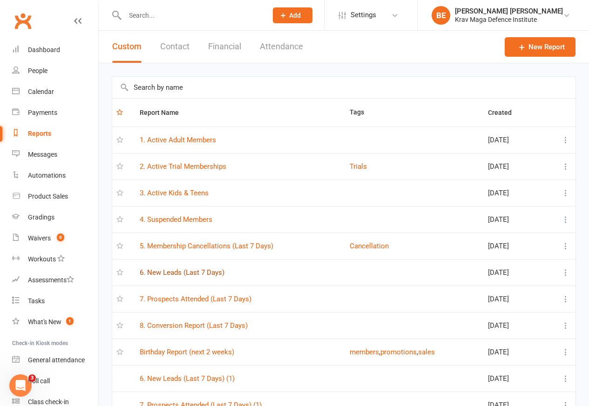
click at [187, 274] on link "6. New Leads (Last 7 Days)" at bounding box center [182, 273] width 85 height 8
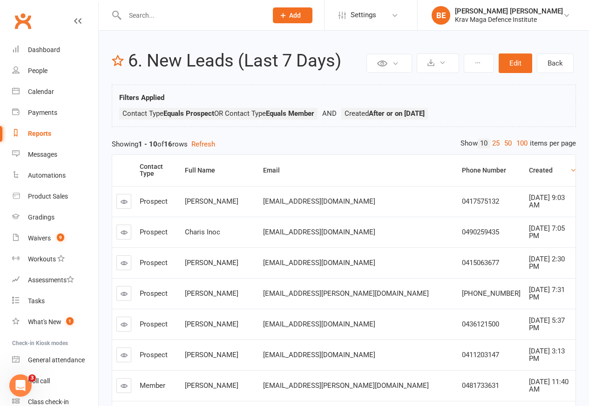
click at [194, 144] on div "Showing 1 - 10 of 16 rows Refresh" at bounding box center [344, 144] width 464 height 11
click at [551, 63] on link "Back" at bounding box center [555, 64] width 37 height 20
select select "100"
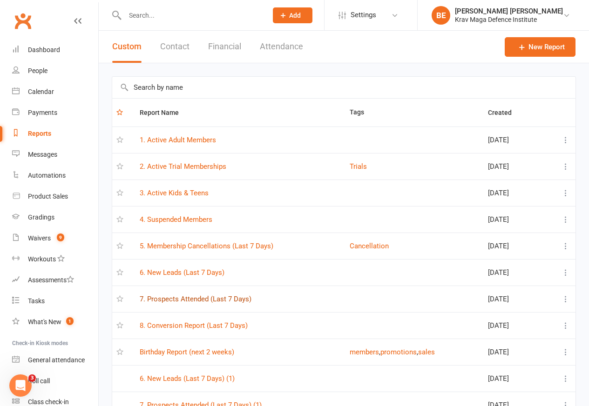
click at [207, 300] on link "7. Prospects Attended (Last 7 Days)" at bounding box center [196, 299] width 112 height 8
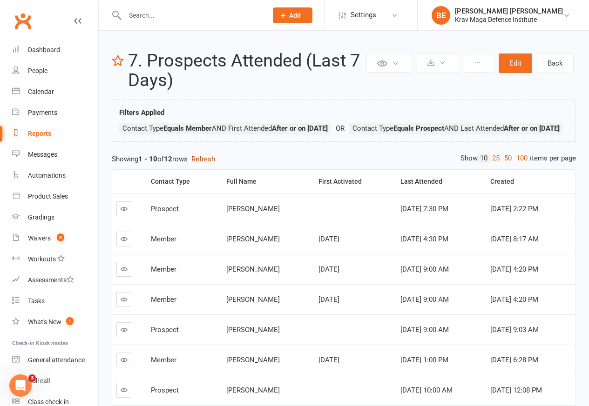
click at [196, 165] on button "Refresh" at bounding box center [203, 159] width 24 height 11
click at [552, 63] on link "Back" at bounding box center [555, 64] width 37 height 20
select select "100"
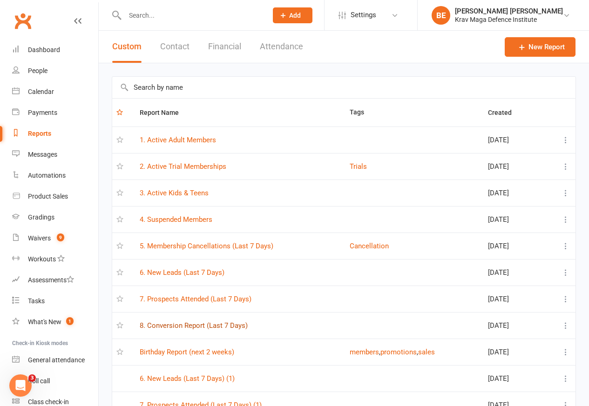
click at [208, 327] on link "8. Conversion Report (Last 7 Days)" at bounding box center [194, 326] width 108 height 8
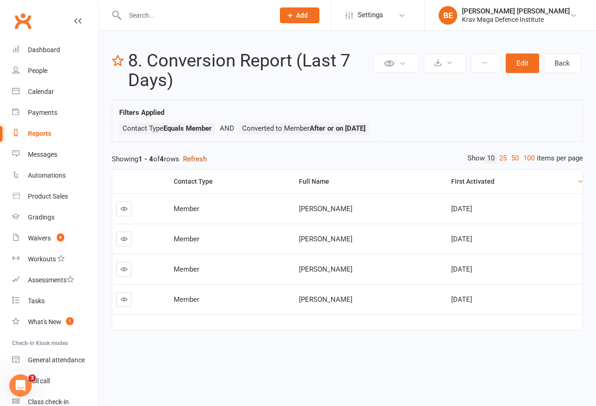
click at [195, 160] on button "Refresh" at bounding box center [195, 159] width 24 height 11
click at [29, 113] on div "Payments" at bounding box center [42, 112] width 29 height 7
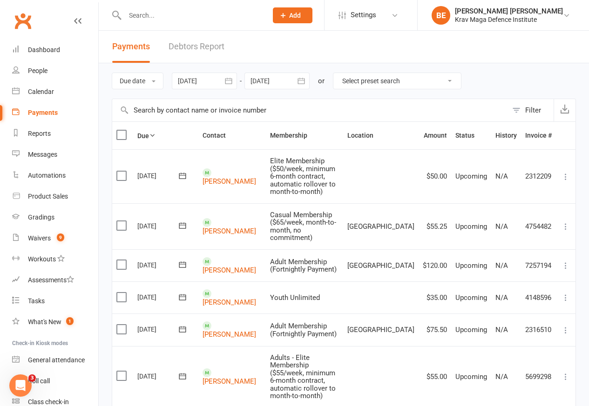
click at [192, 47] on link "Debtors Report" at bounding box center [196, 47] width 56 height 32
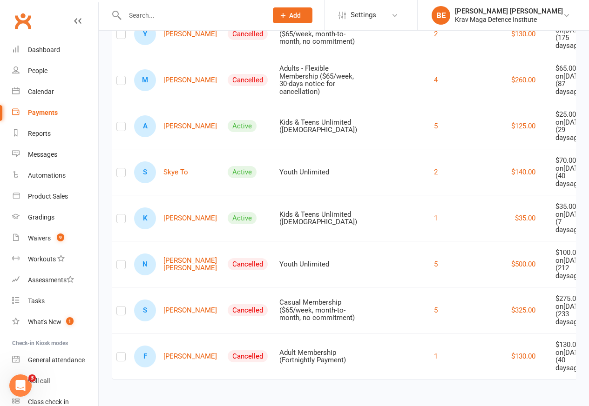
scroll to position [1656, 0]
click at [450, 14] on div "BE" at bounding box center [440, 15] width 19 height 19
click at [0, 0] on link "My profile" at bounding box center [0, 0] width 0 height 0
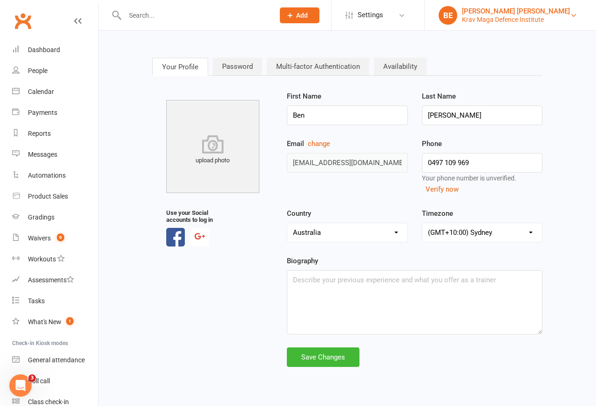
click at [581, 14] on link "BE Ben Edward Krav Maga Defence Institute" at bounding box center [509, 15] width 143 height 19
click at [580, 14] on link "BE Ben Edward Krav Maga Defence Institute" at bounding box center [509, 15] width 143 height 19
click at [578, 14] on link "BE Ben Edward Krav Maga Defence Institute" at bounding box center [509, 15] width 143 height 19
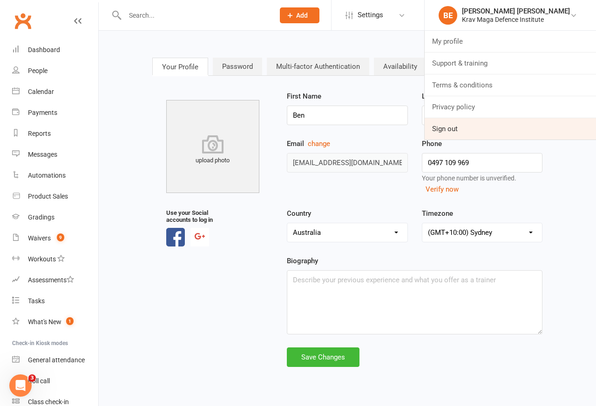
click at [475, 130] on link "Sign out" at bounding box center [509, 128] width 171 height 21
